Goal: Task Accomplishment & Management: Manage account settings

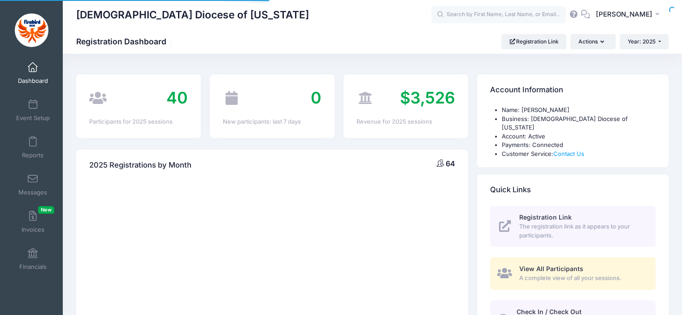
select select
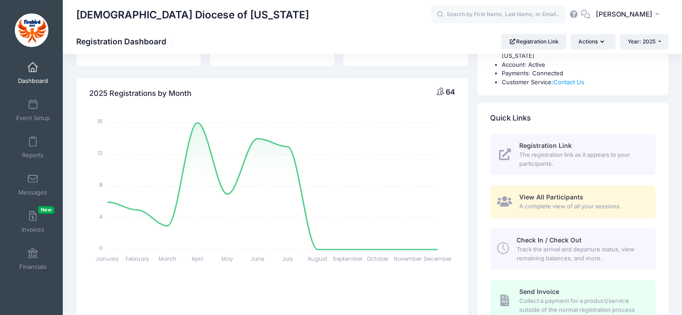
scroll to position [70, 0]
click at [36, 262] on link "Financials" at bounding box center [33, 258] width 43 height 31
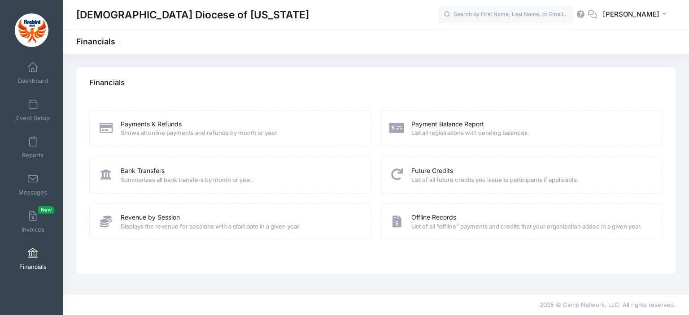
click at [449, 129] on span "List all registrations with pending balances." at bounding box center [530, 133] width 239 height 9
click at [446, 129] on span "List all registrations with pending balances." at bounding box center [530, 133] width 239 height 9
click at [440, 132] on span "List all registrations with pending balances." at bounding box center [530, 133] width 239 height 9
click at [435, 124] on link "Payment Balance Report" at bounding box center [447, 124] width 73 height 9
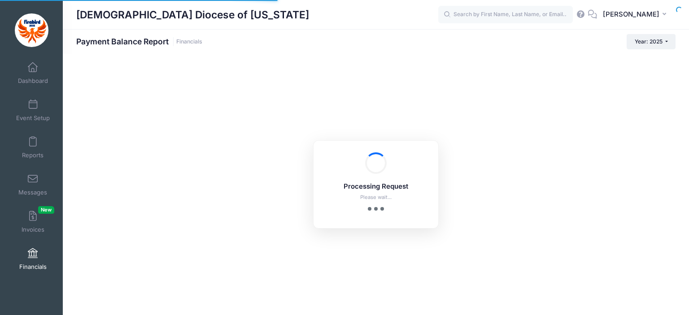
select select "10"
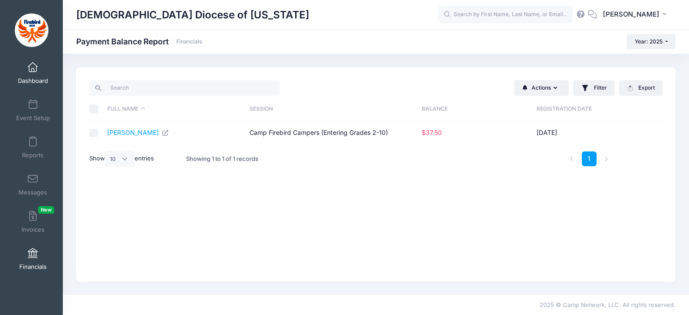
click at [34, 77] on link "Dashboard" at bounding box center [33, 72] width 43 height 31
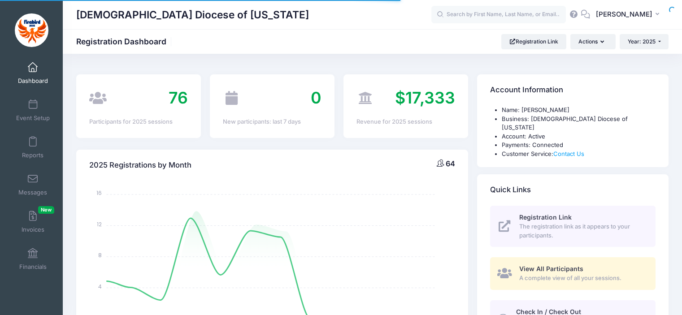
select select
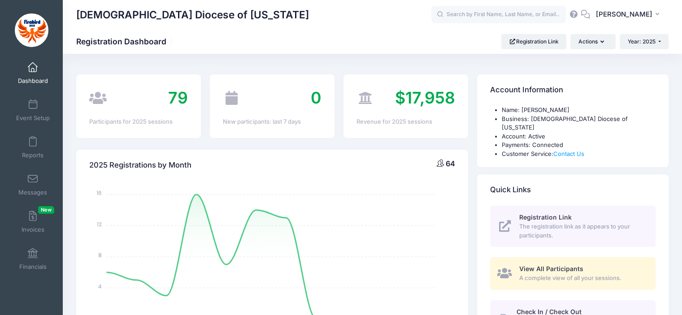
click at [30, 78] on span "Dashboard" at bounding box center [33, 81] width 30 height 8
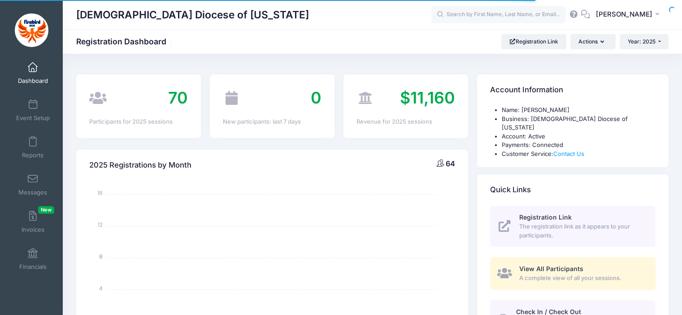
select select
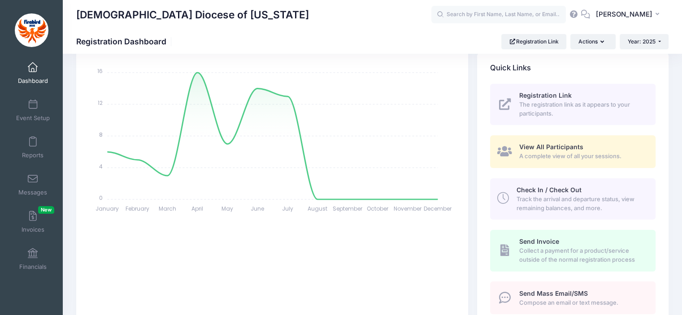
scroll to position [55, 0]
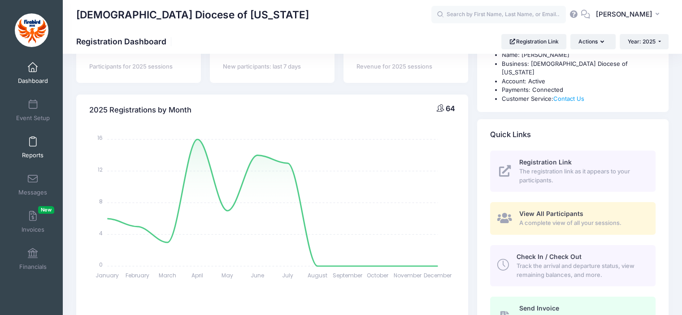
click at [29, 148] on link "Reports" at bounding box center [33, 147] width 43 height 31
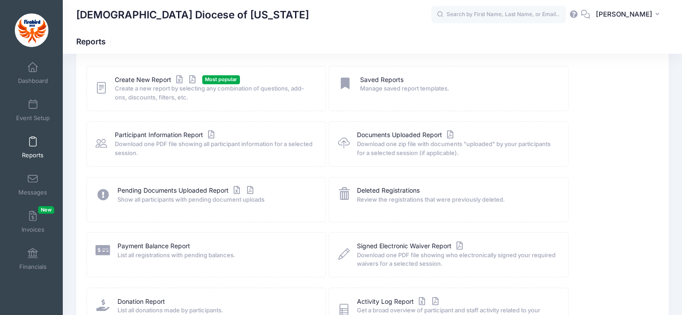
scroll to position [43, 0]
